Goal: Task Accomplishment & Management: Use online tool/utility

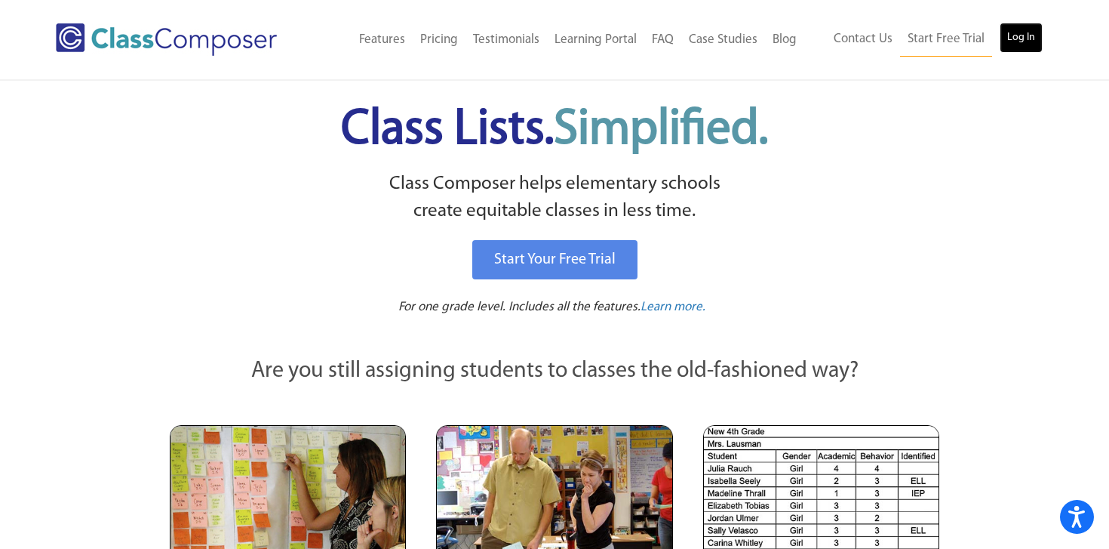
click at [1034, 47] on link "Log In" at bounding box center [1021, 38] width 43 height 30
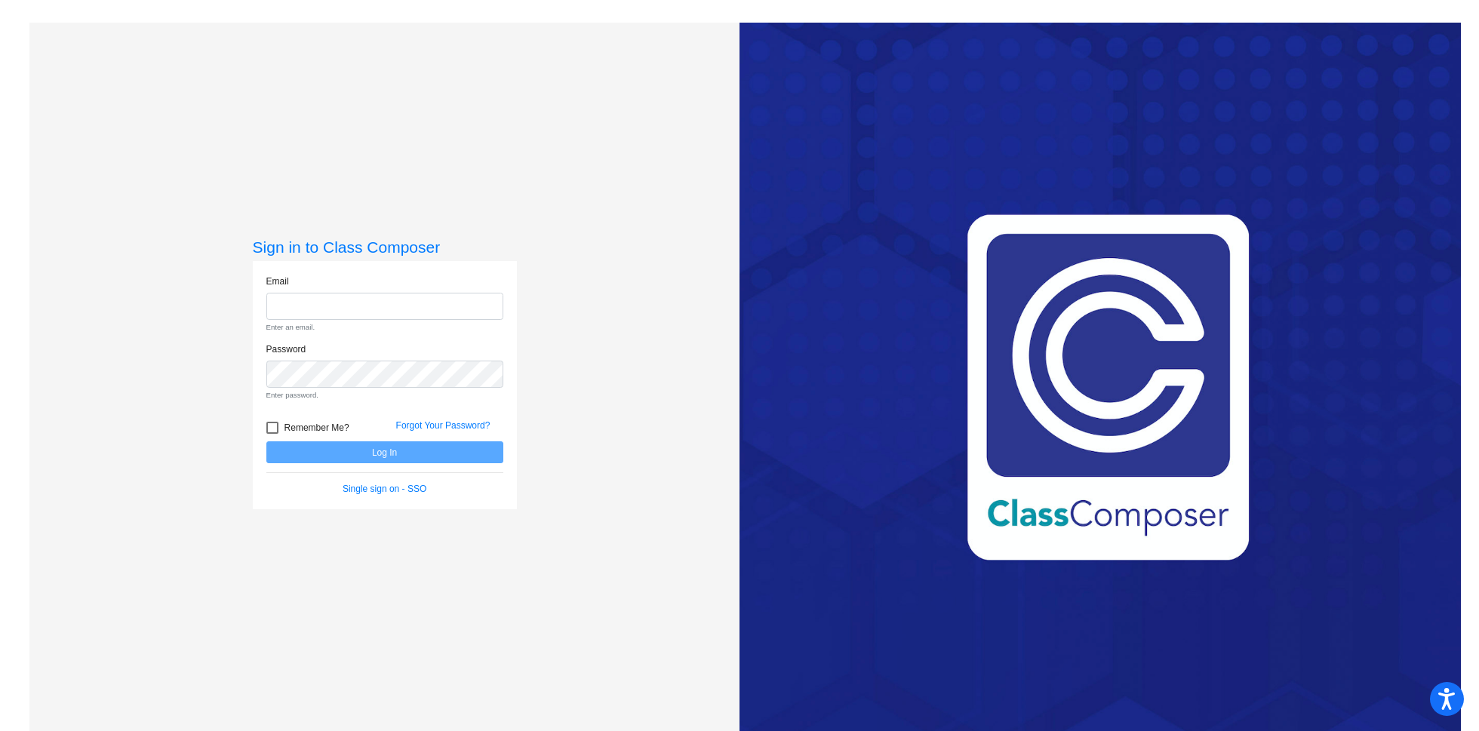
click at [468, 291] on div "Email Enter an email." at bounding box center [384, 304] width 237 height 59
click at [465, 325] on small "Enter an email." at bounding box center [384, 327] width 237 height 11
click at [465, 303] on input "email" at bounding box center [384, 307] width 237 height 28
type input "mmcever@csisd.org"
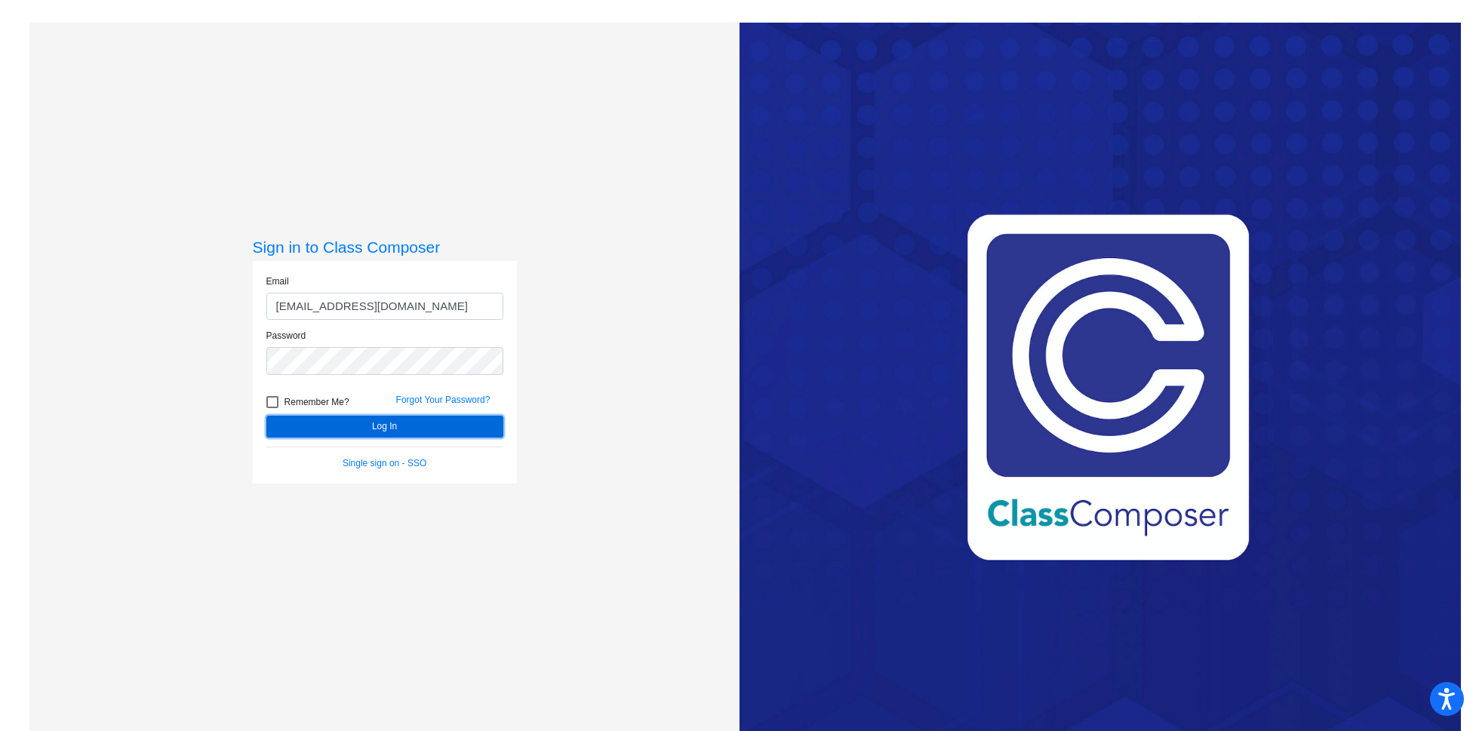
click at [449, 432] on button "Log In" at bounding box center [384, 427] width 237 height 22
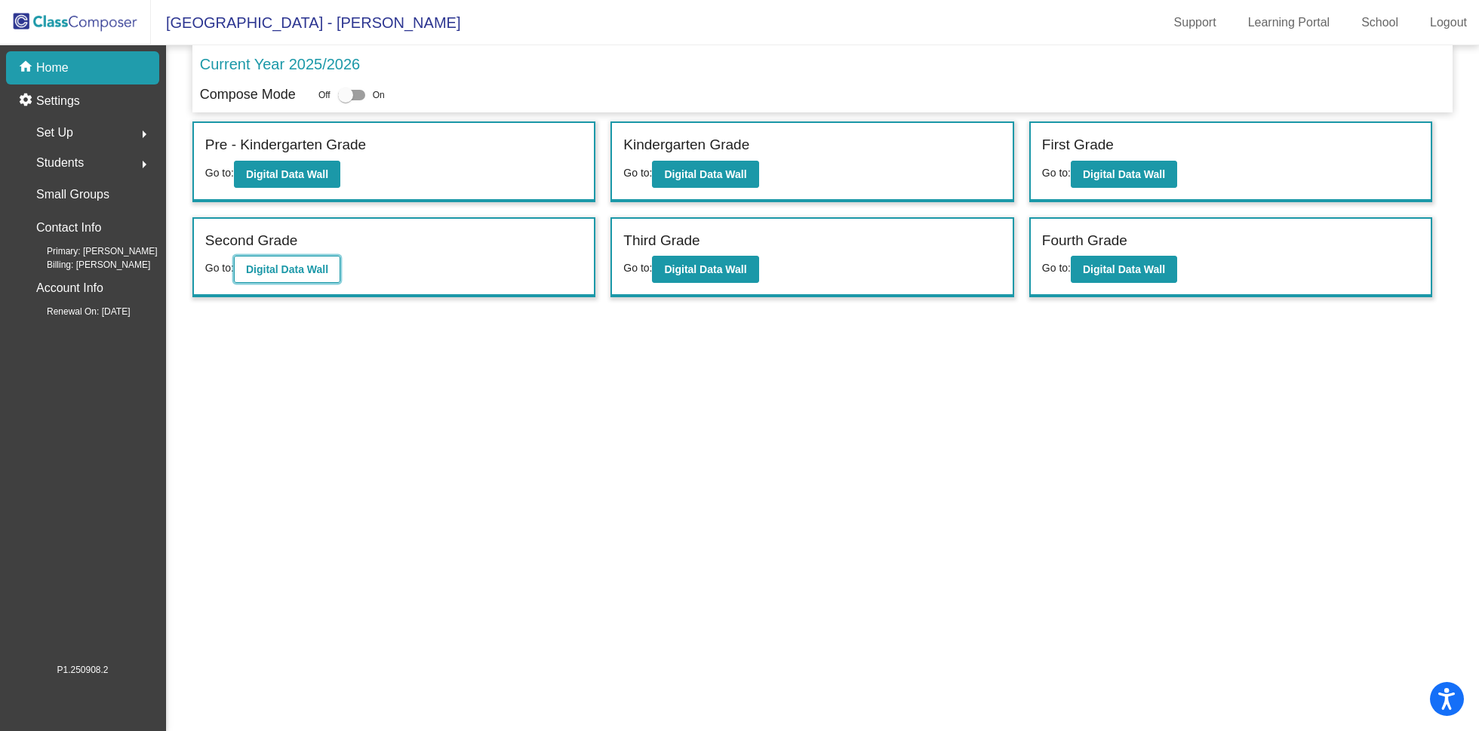
click at [300, 273] on b "Digital Data Wall" at bounding box center [287, 269] width 82 height 12
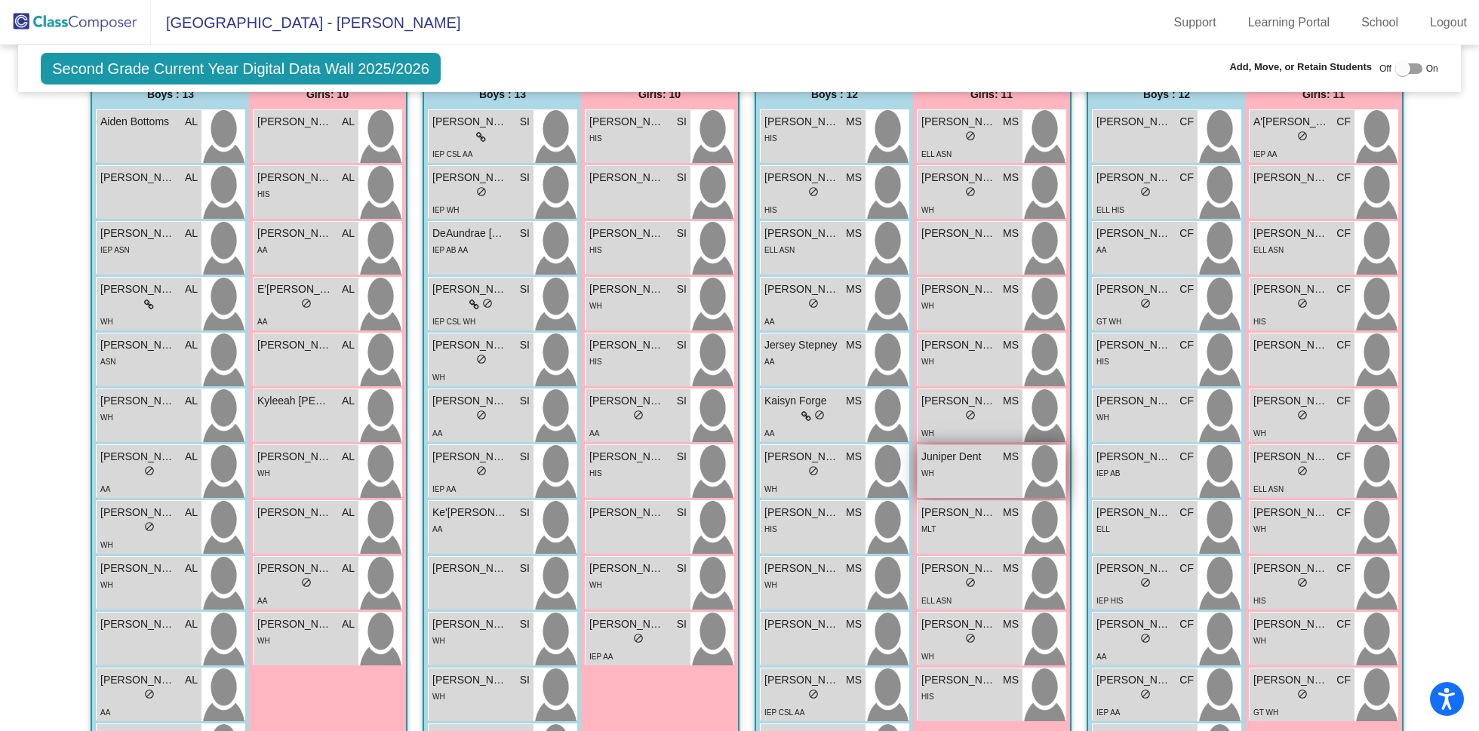
scroll to position [326, 0]
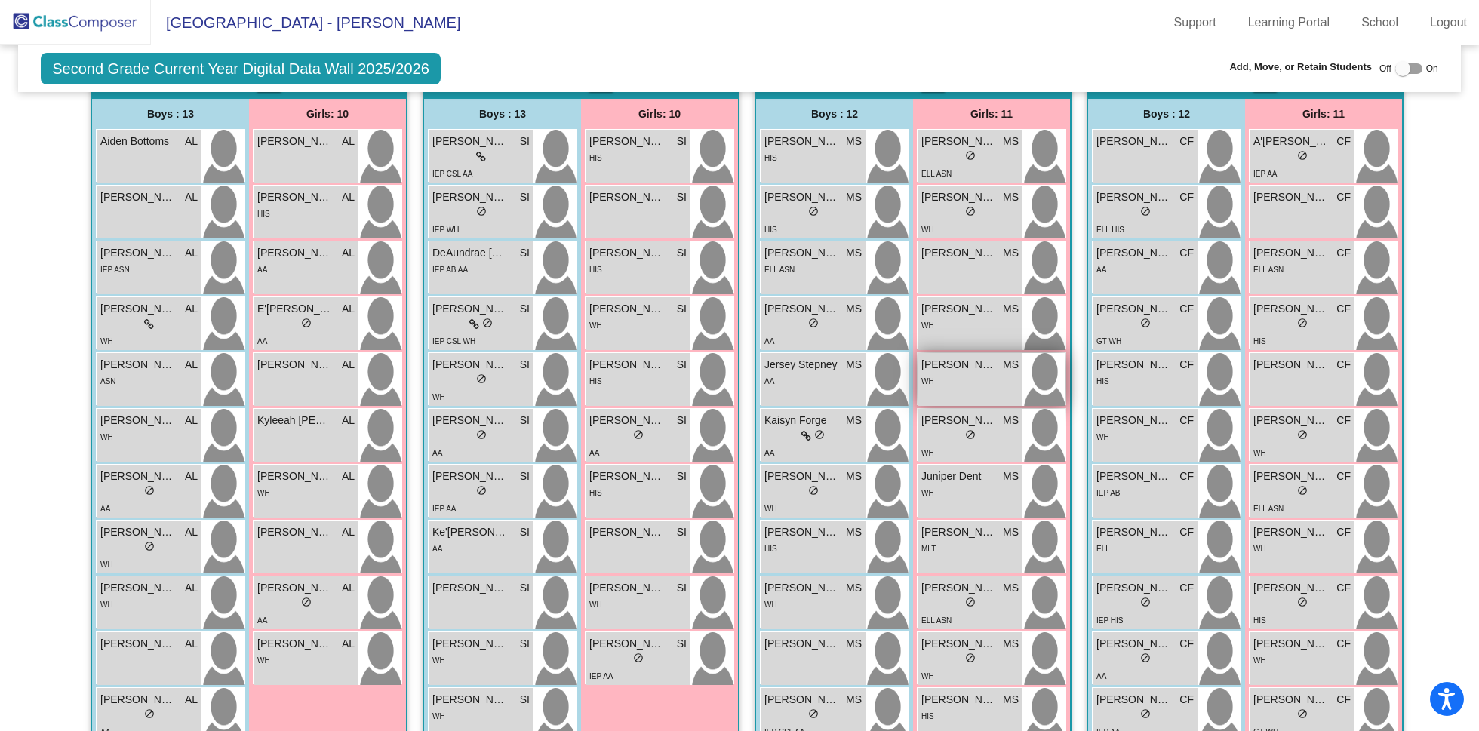
click at [981, 374] on div "WH" at bounding box center [969, 381] width 97 height 16
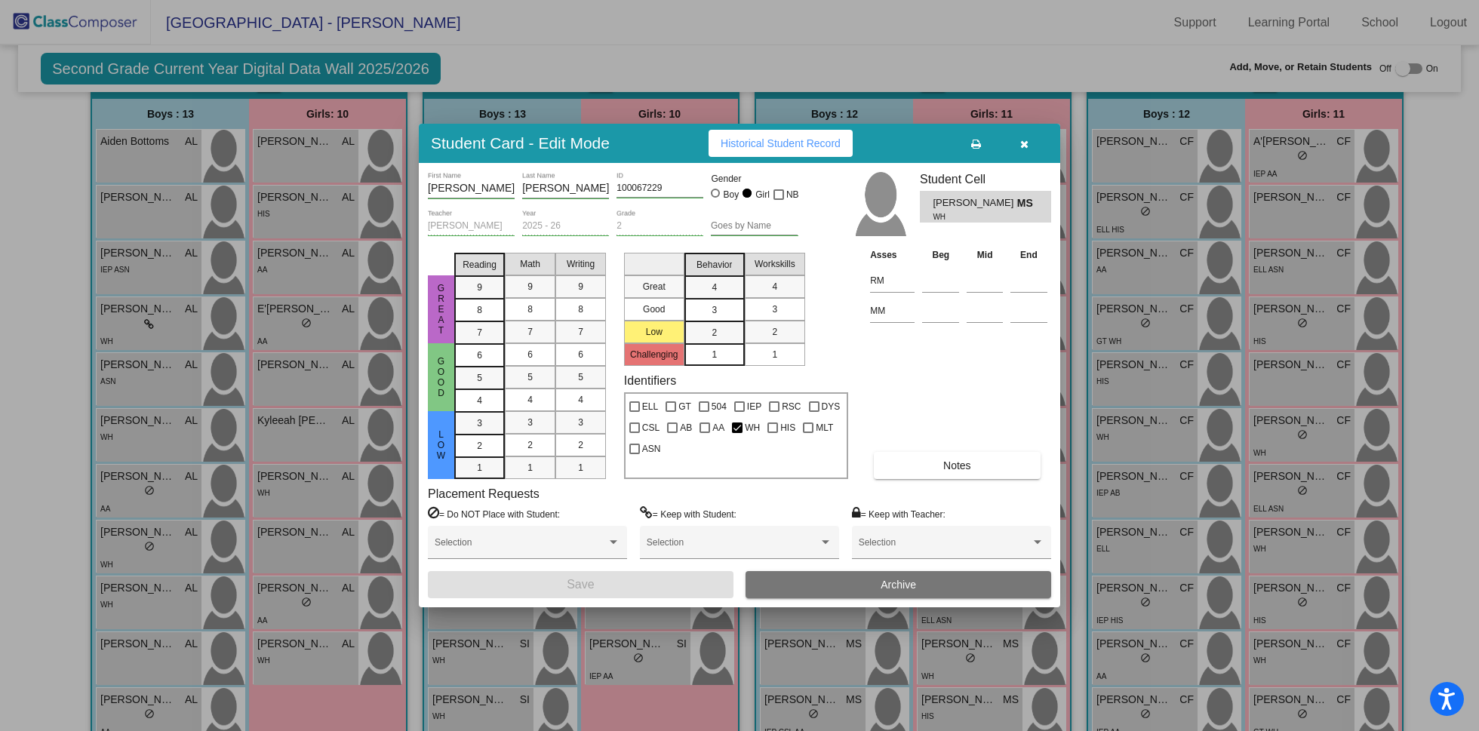
click at [1041, 140] on button "button" at bounding box center [1024, 143] width 48 height 27
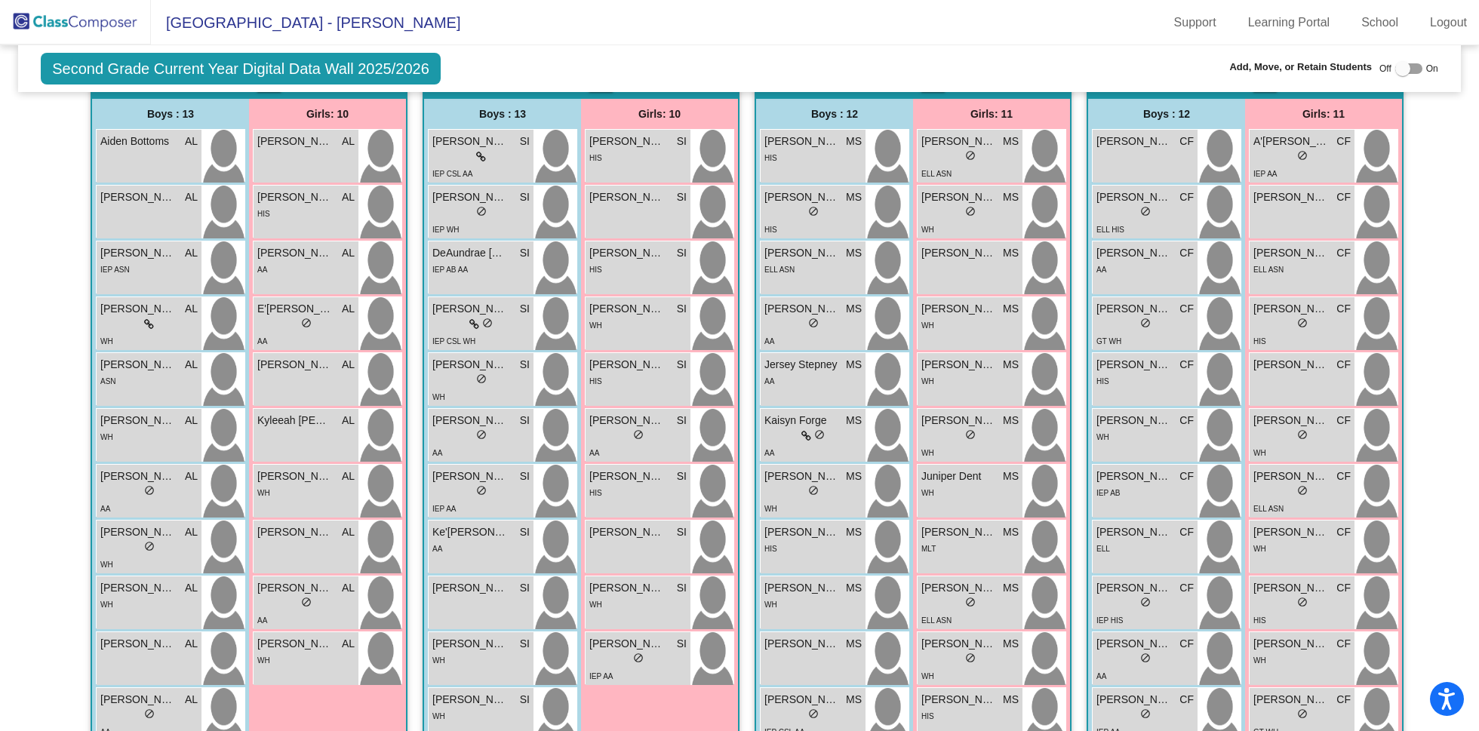
click at [921, 51] on div "Second Grade Current Year Digital Data Wall 2025/2026 Add, Move, or Retain Stud…" at bounding box center [739, 68] width 1443 height 47
